Goal: Task Accomplishment & Management: Complete application form

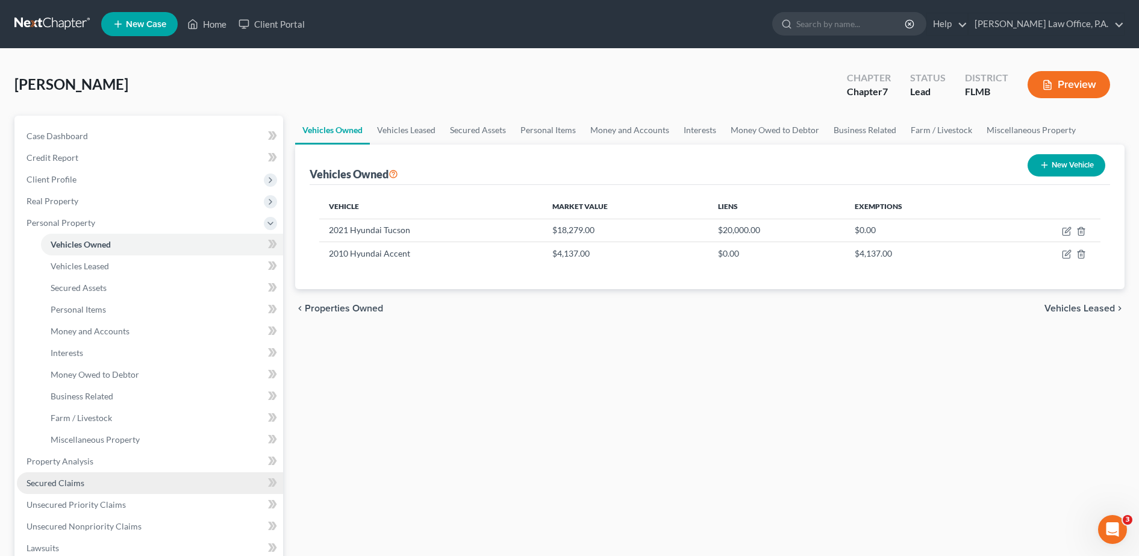
click at [198, 472] on link "Secured Claims" at bounding box center [150, 483] width 266 height 22
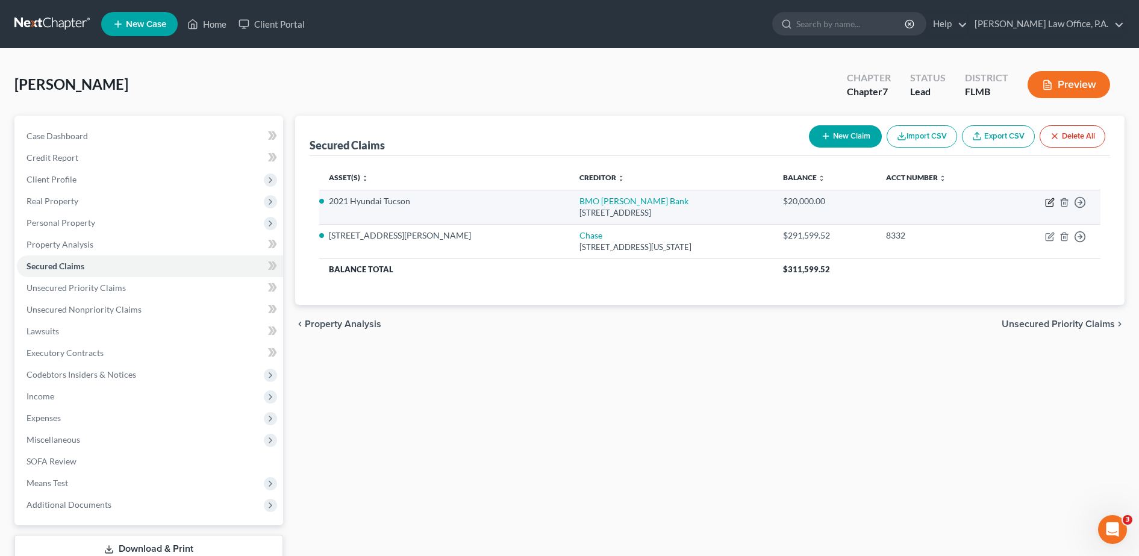
click at [1051, 199] on icon "button" at bounding box center [1050, 200] width 5 height 5
select select "14"
select select "2"
select select "0"
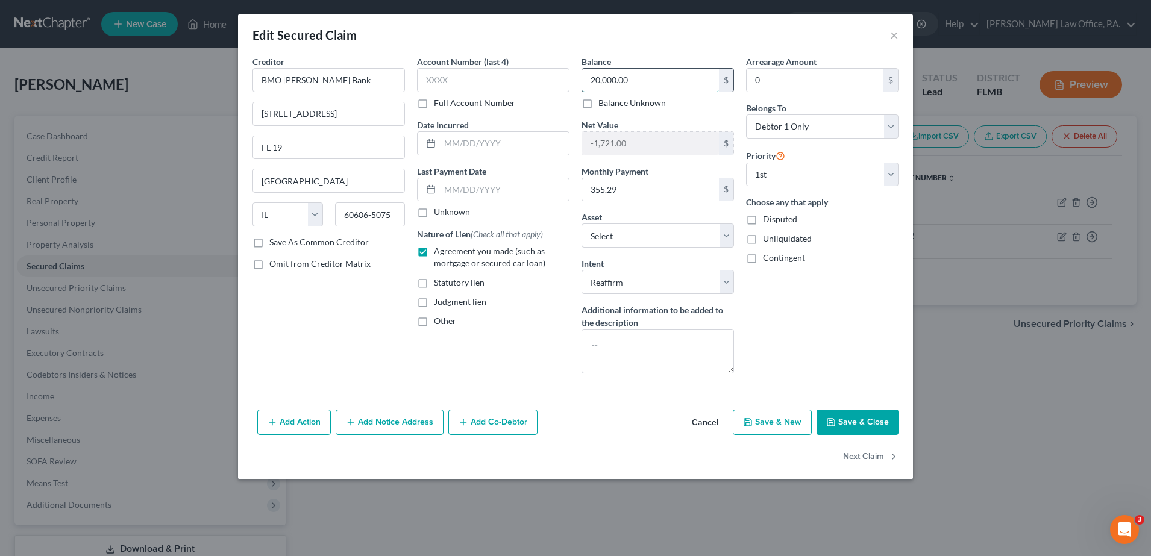
click at [627, 77] on input "20,000.00" at bounding box center [650, 80] width 137 height 23
type input "8,060.22"
click at [870, 417] on button "Save & Close" at bounding box center [857, 422] width 82 height 25
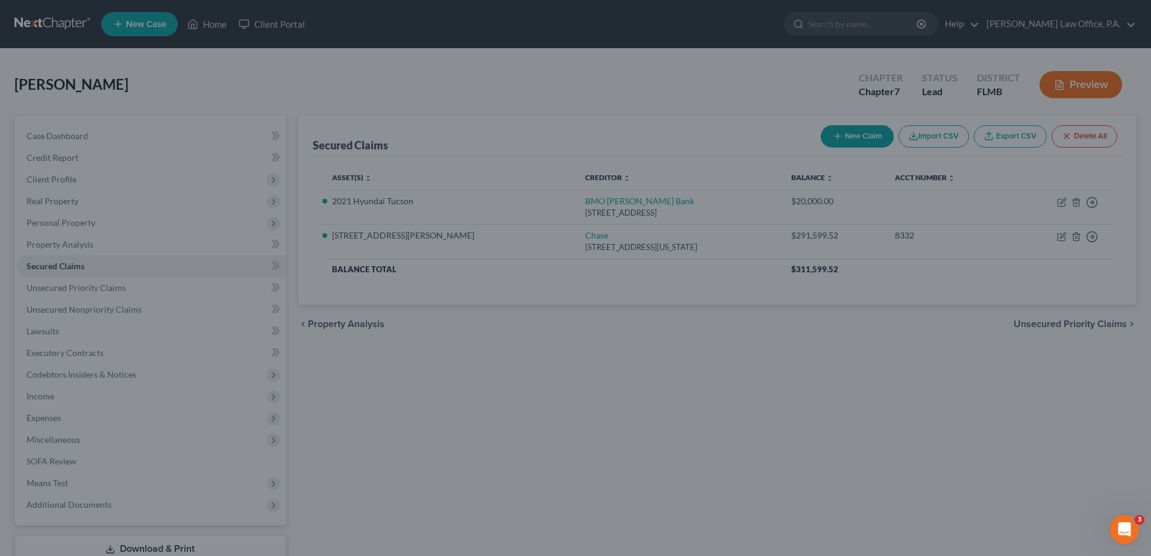
type input "10,218.78"
select select "4"
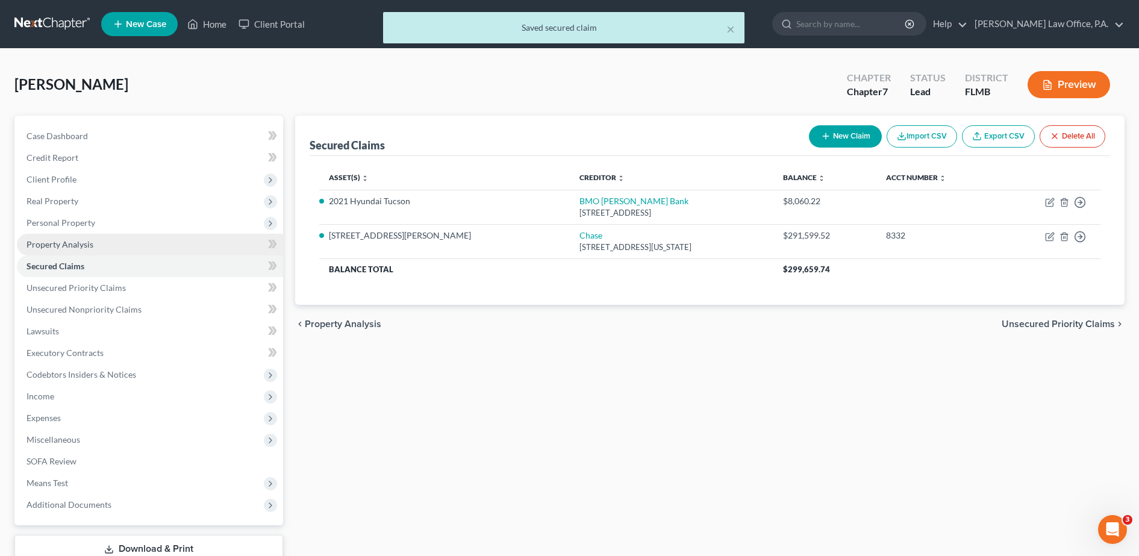
click at [160, 234] on link "Property Analysis" at bounding box center [150, 245] width 266 height 22
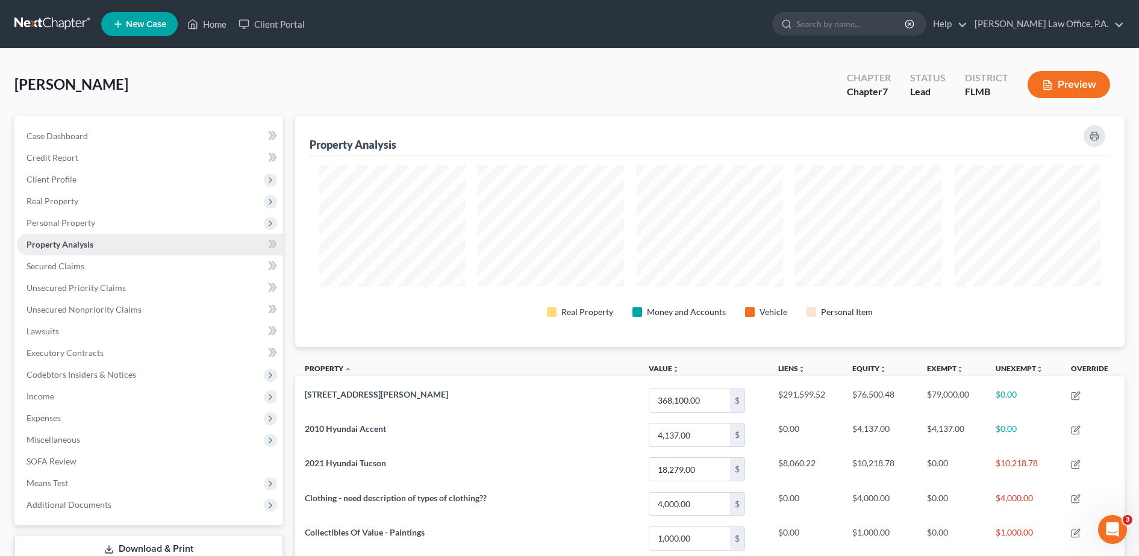
scroll to position [231, 830]
click at [112, 218] on span "Personal Property" at bounding box center [150, 223] width 266 height 22
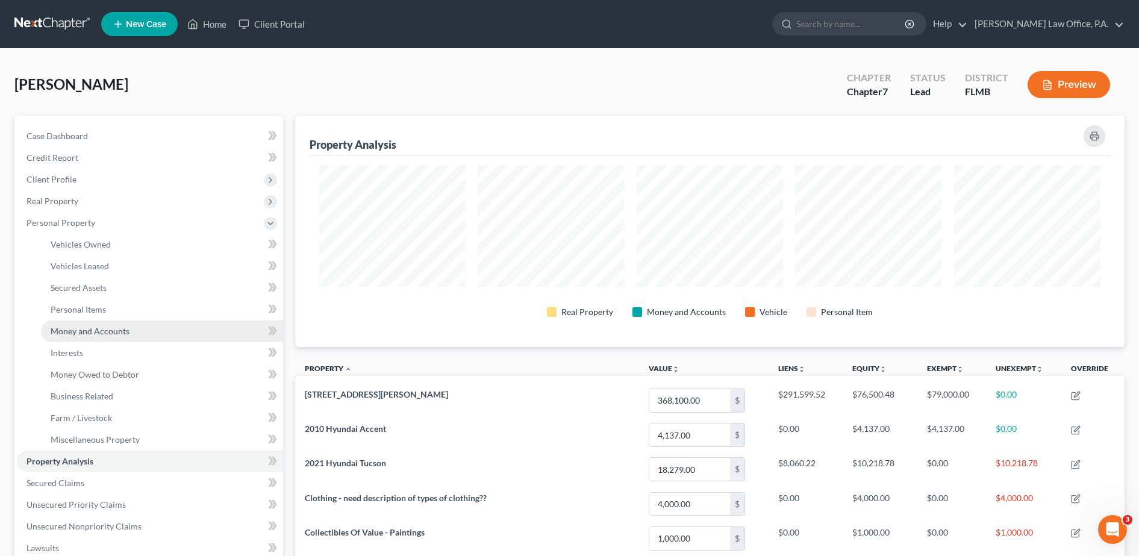
click at [129, 334] on link "Money and Accounts" at bounding box center [162, 331] width 242 height 22
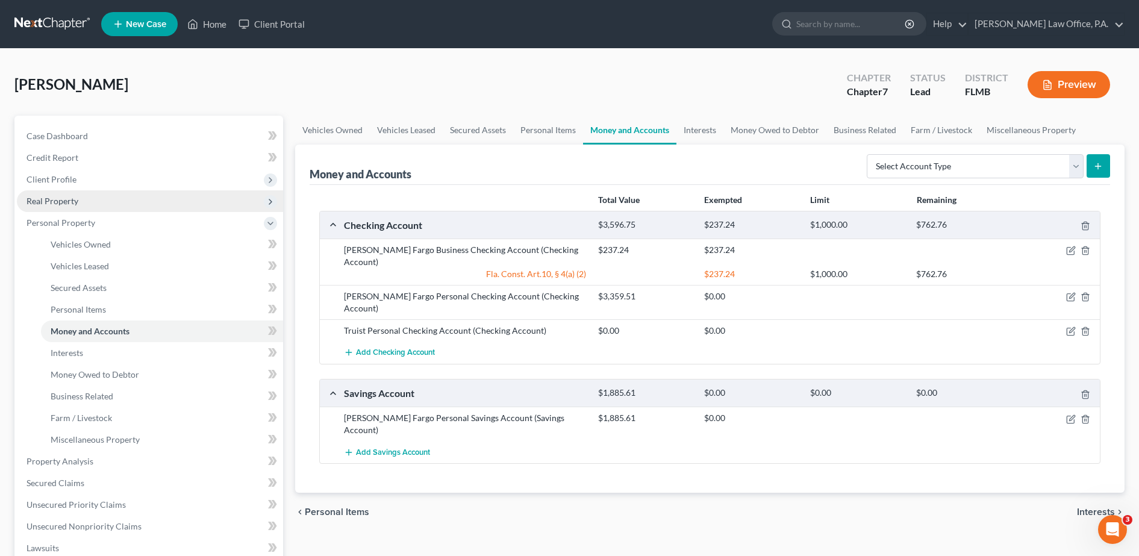
click at [90, 200] on span "Real Property" at bounding box center [150, 201] width 266 height 22
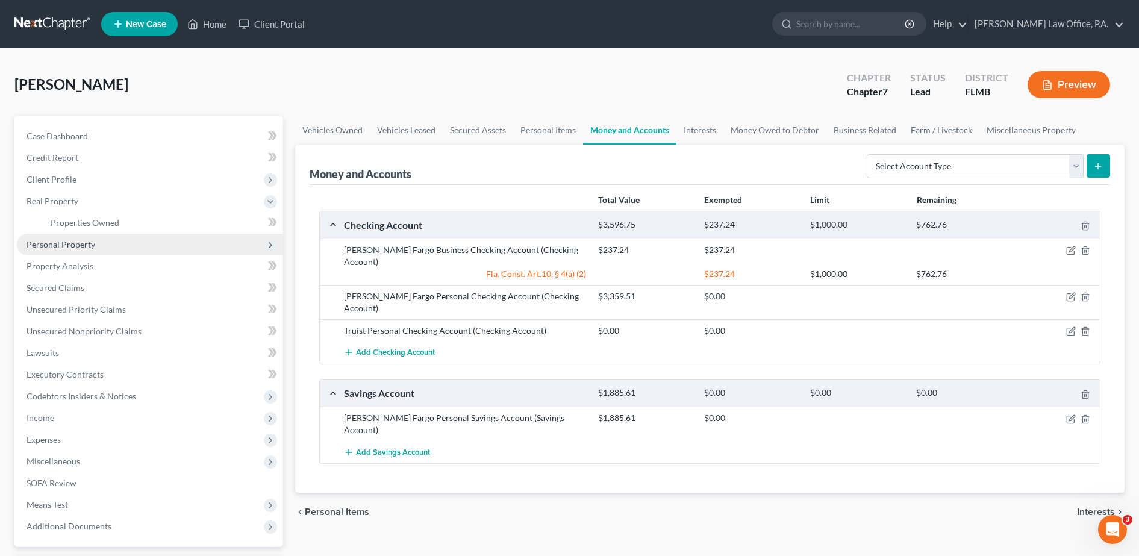
click at [93, 243] on span "Personal Property" at bounding box center [61, 244] width 69 height 10
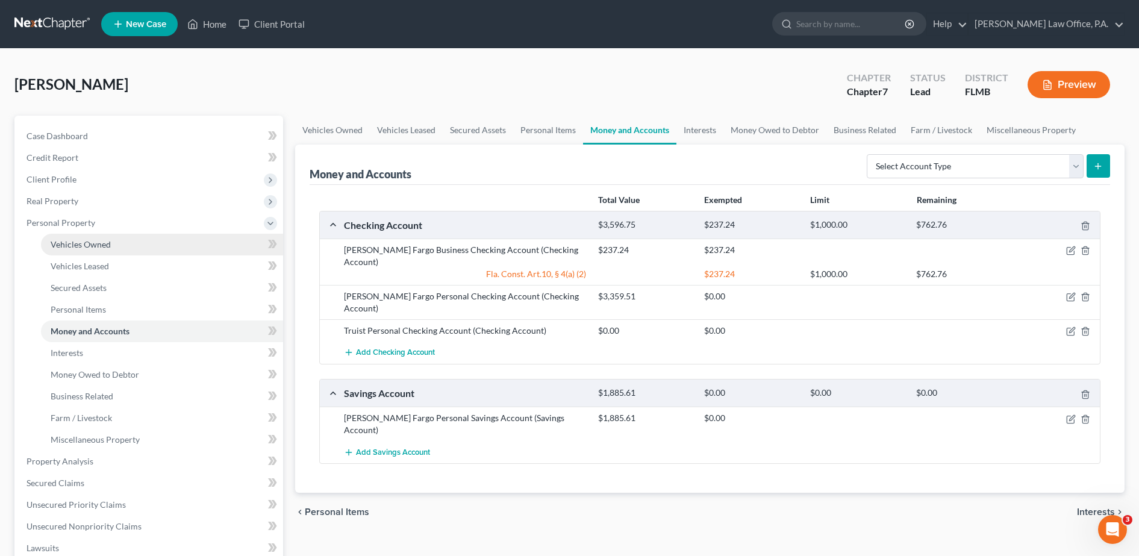
click at [111, 245] on link "Vehicles Owned" at bounding box center [162, 245] width 242 height 22
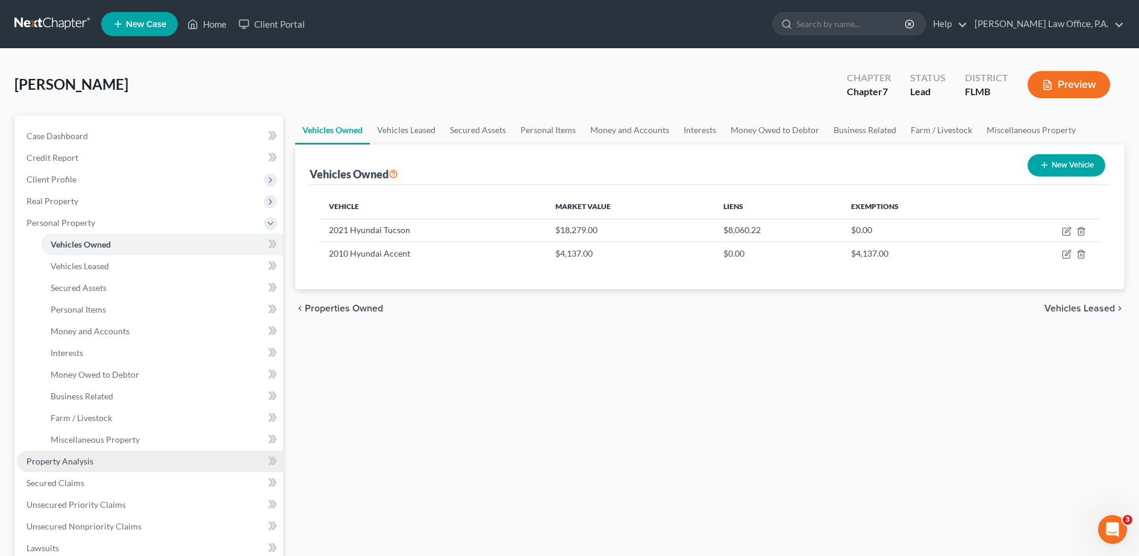
click at [95, 462] on link "Property Analysis" at bounding box center [150, 462] width 266 height 22
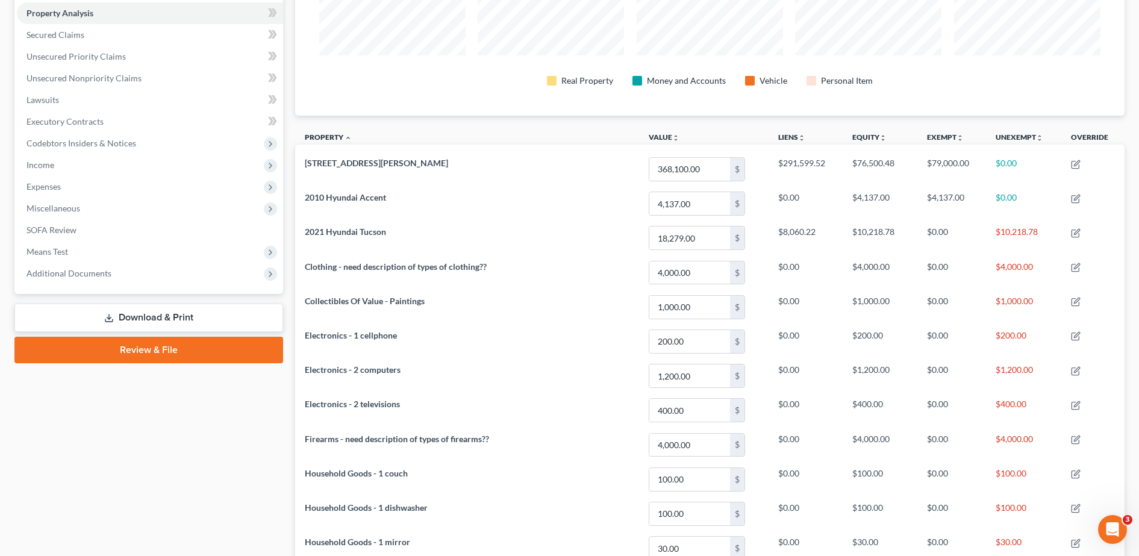
scroll to position [193, 0]
